Goal: Task Accomplishment & Management: Use online tool/utility

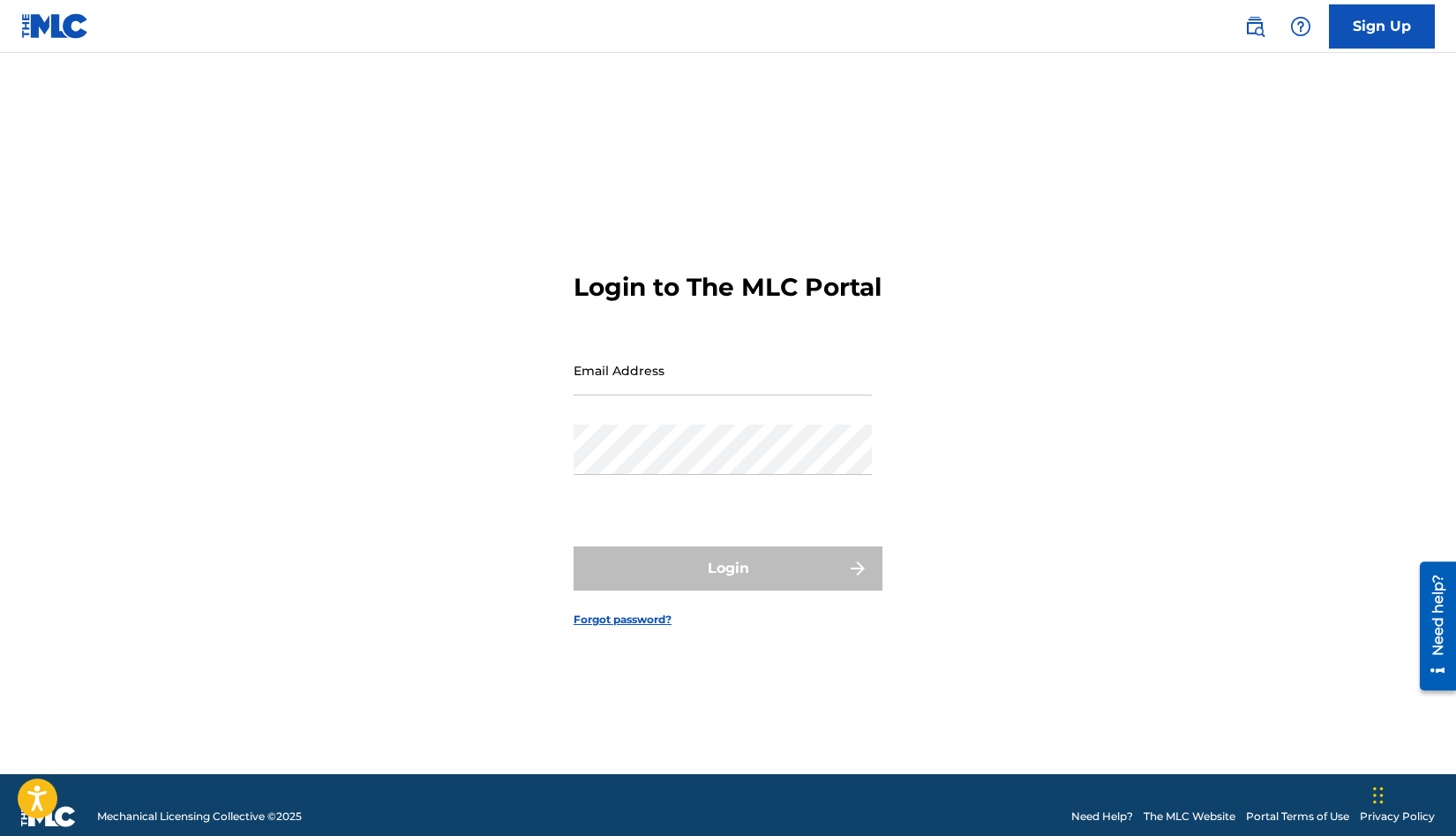
click at [654, 395] on input "Email Address" at bounding box center [722, 370] width 298 height 50
type input "[EMAIL_ADDRESS][DOMAIN_NAME]"
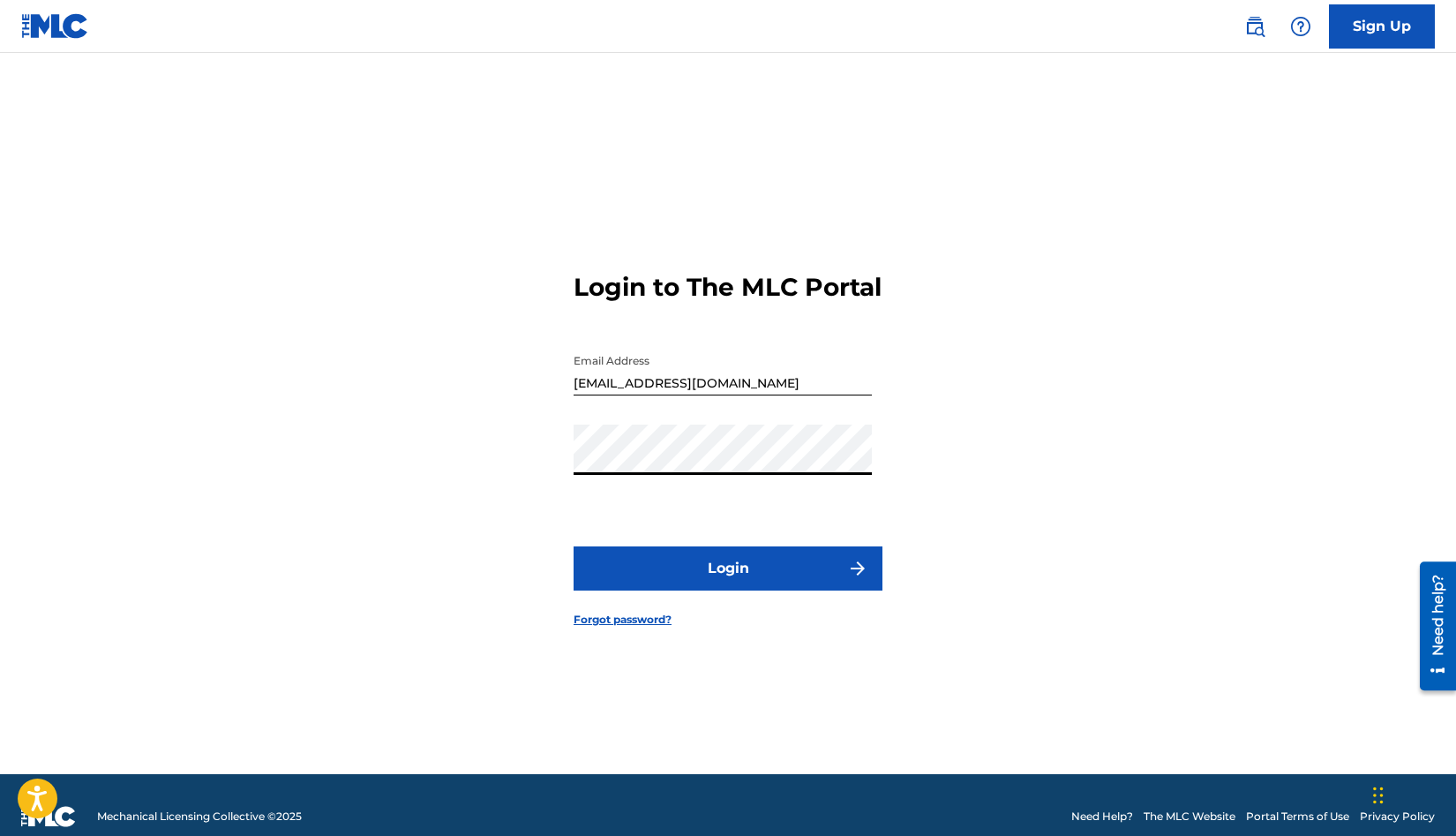
click at [749, 576] on button "Login" at bounding box center [728, 567] width 309 height 44
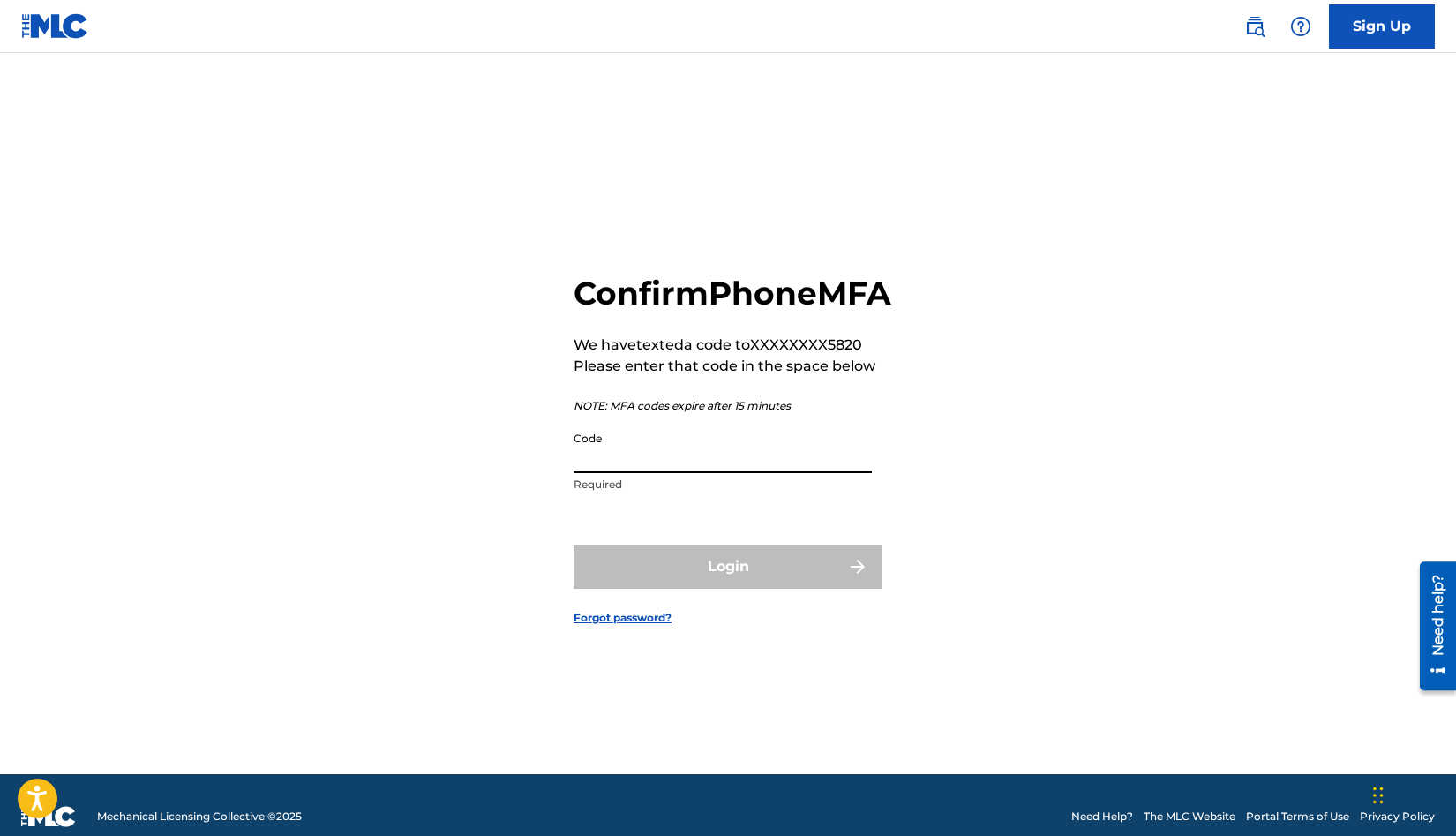
click at [683, 473] on input "Code" at bounding box center [722, 448] width 298 height 50
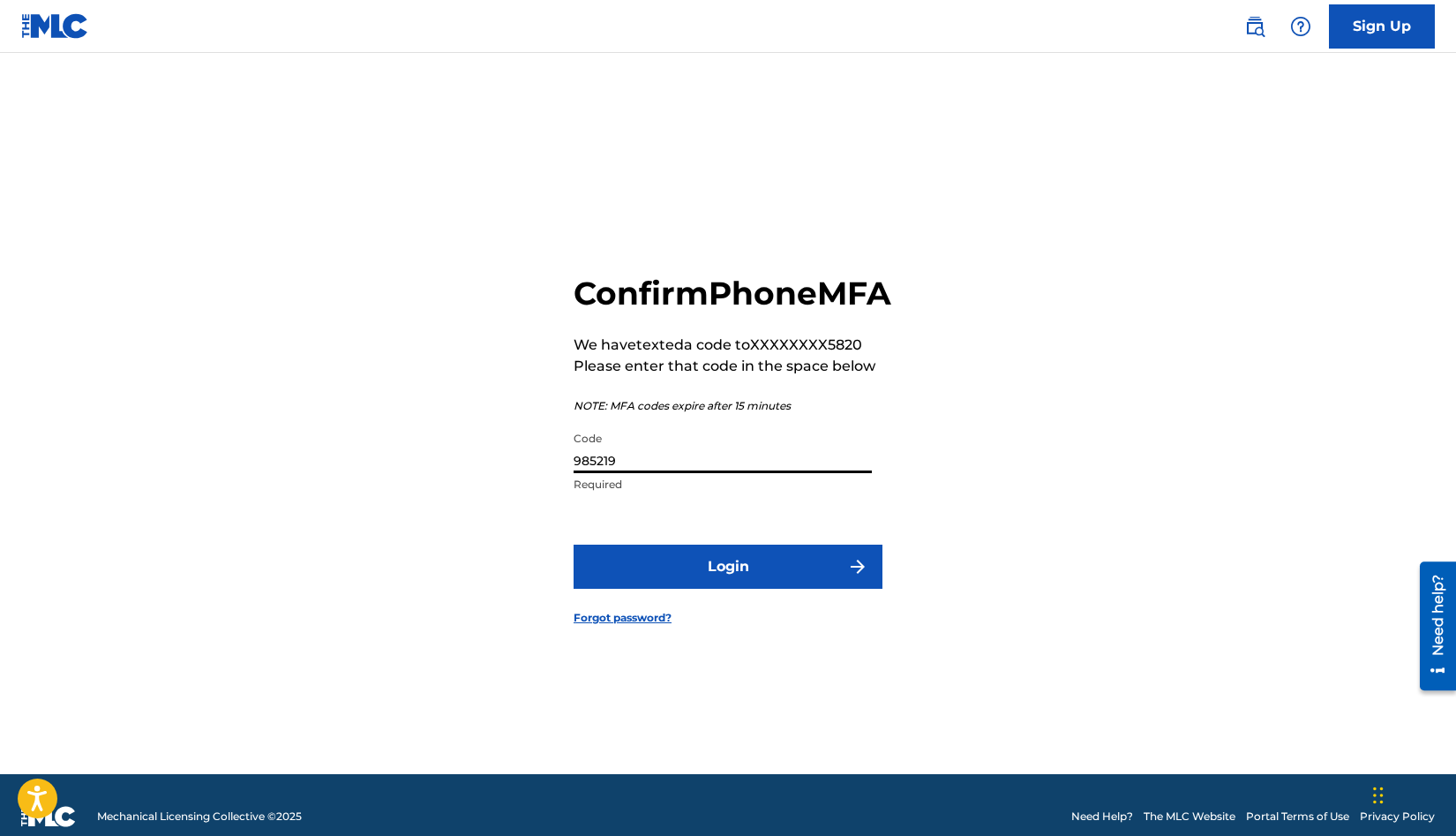
type input "985219"
click at [704, 578] on button "Login" at bounding box center [728, 567] width 309 height 44
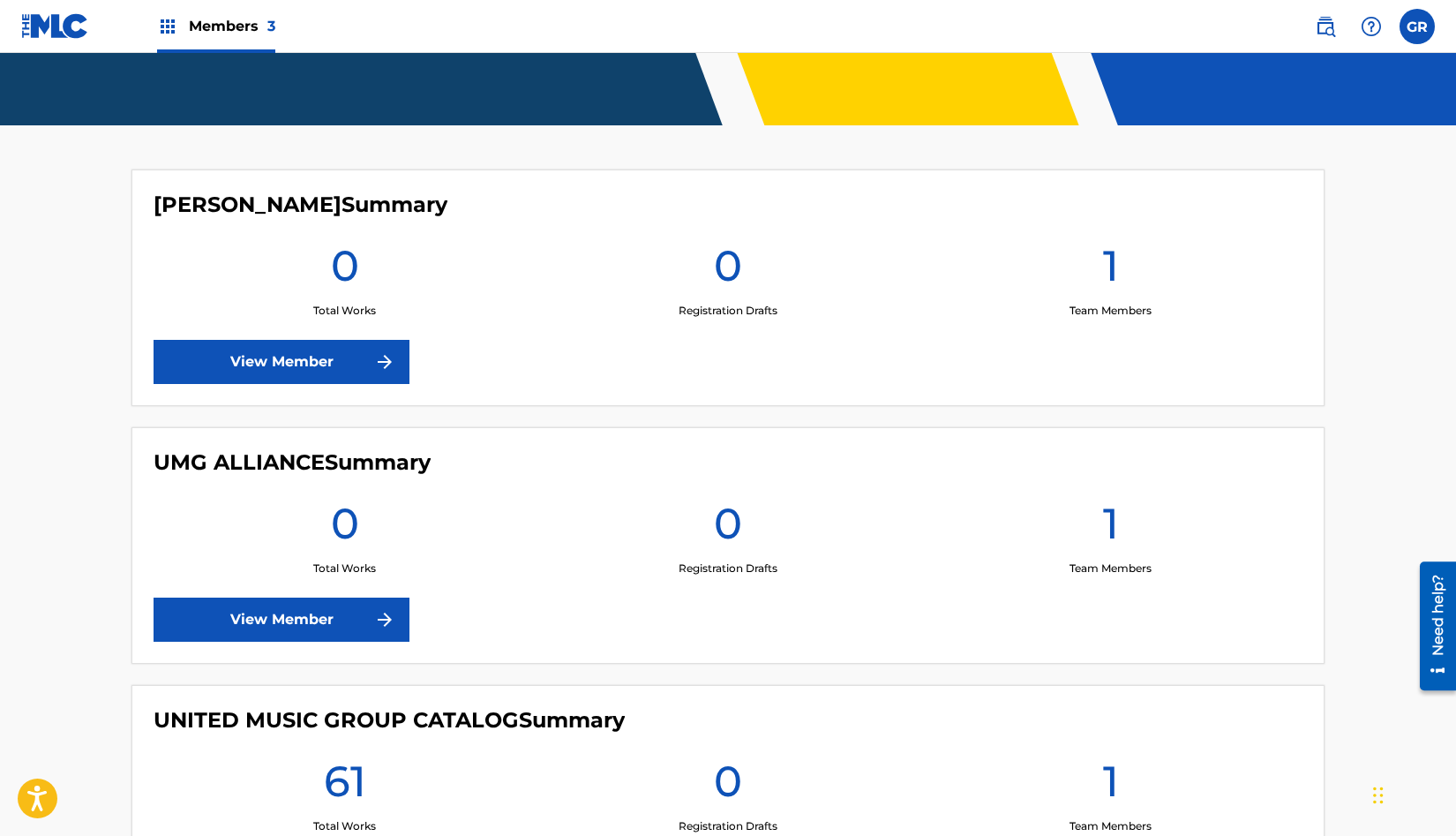
scroll to position [583, 0]
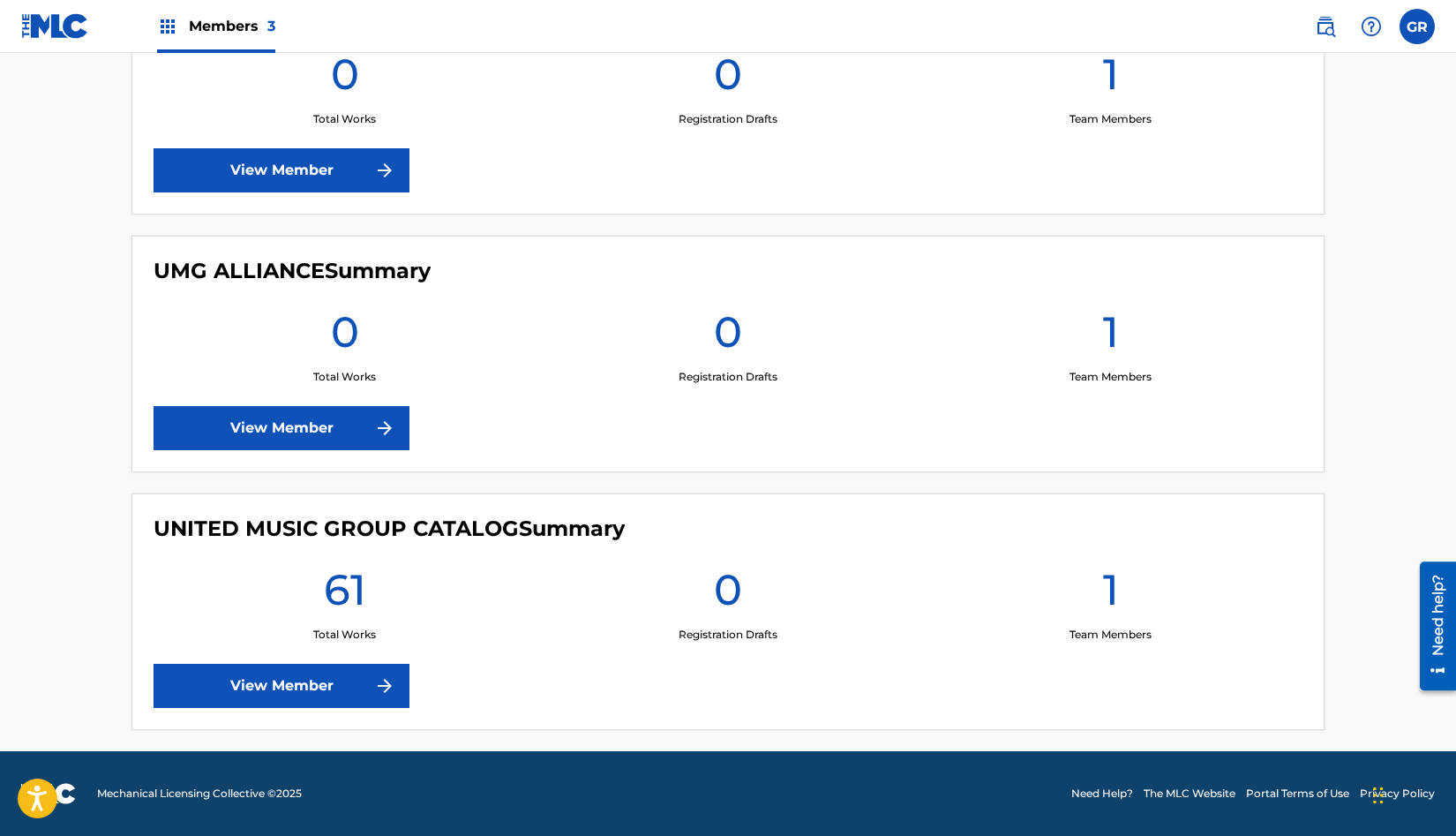
click at [324, 687] on link "View Member" at bounding box center [281, 686] width 256 height 44
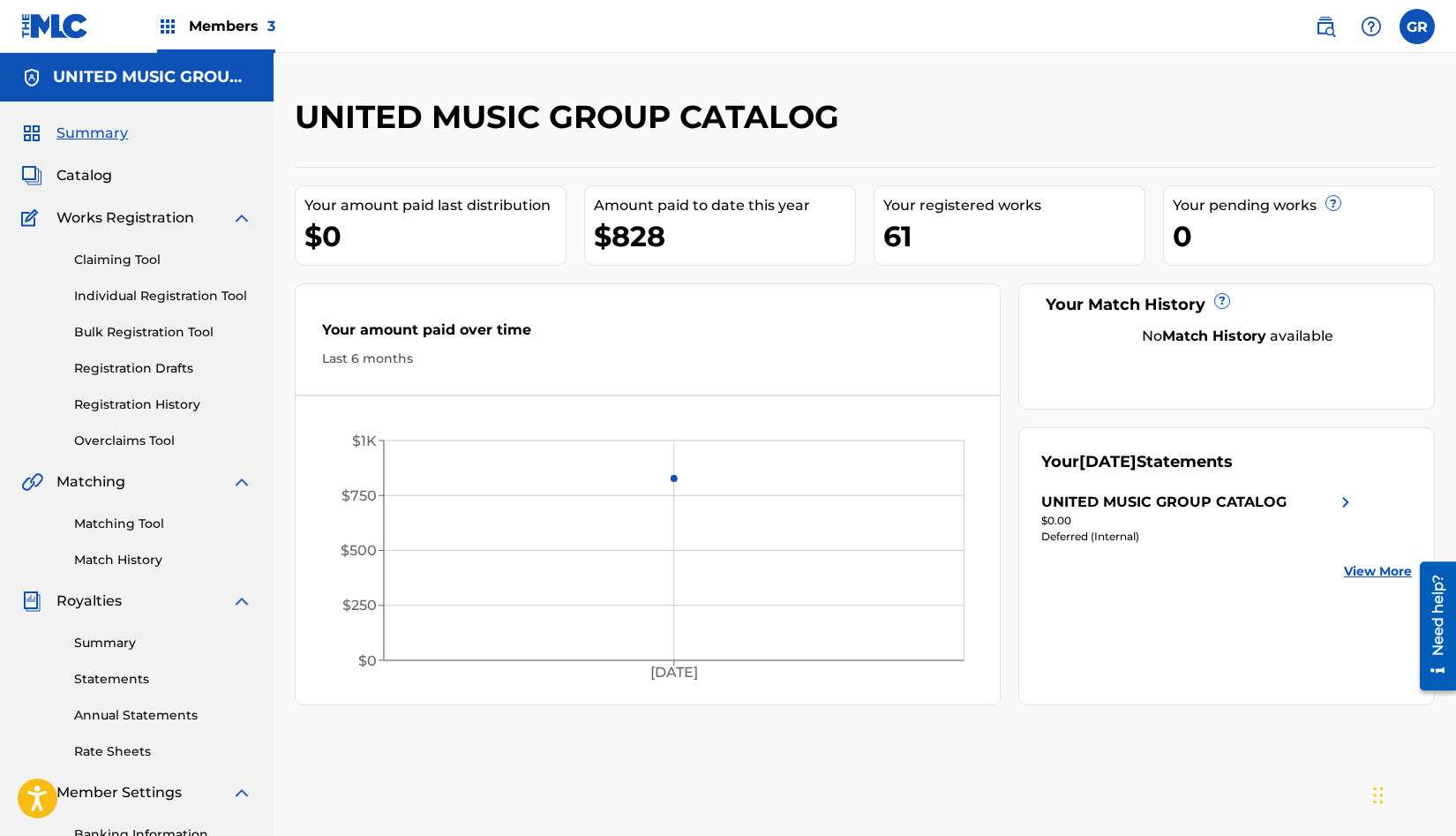
click at [138, 263] on link "Claiming Tool" at bounding box center [162, 260] width 178 height 19
